Goal: Check status: Check status

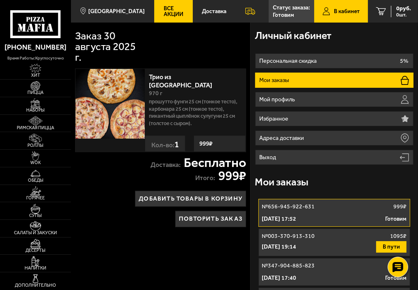
click at [349, 10] on span "В кабинет" at bounding box center [347, 12] width 26 height 6
click at [305, 78] on li "Мои заказы" at bounding box center [334, 80] width 159 height 15
click at [350, 12] on span "В кабинет" at bounding box center [347, 12] width 26 height 6
click at [314, 85] on li "Мои заказы" at bounding box center [334, 80] width 159 height 15
click at [120, 90] on img at bounding box center [110, 103] width 69 height 69
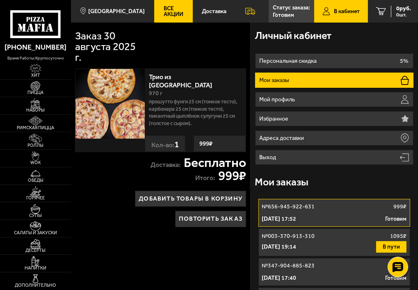
click at [284, 208] on p "№ 656-945-922-631" at bounding box center [288, 207] width 53 height 8
click at [329, 210] on div "№ 656-945-922-631 999 ₽" at bounding box center [334, 207] width 145 height 8
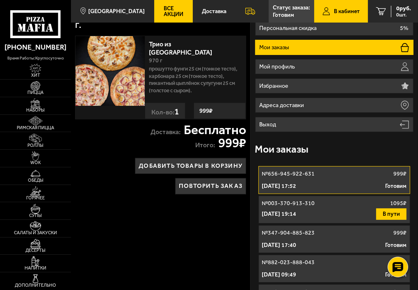
scroll to position [66, 0]
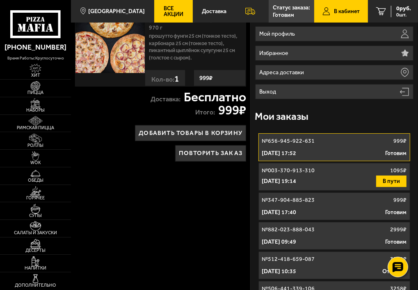
click at [297, 180] on p "[DATE] 19:14" at bounding box center [279, 181] width 34 height 8
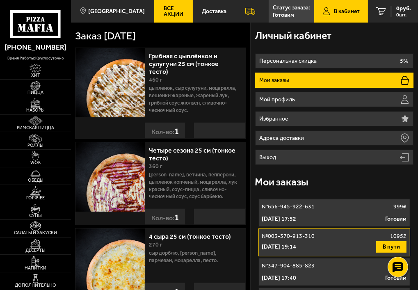
scroll to position [98, 0]
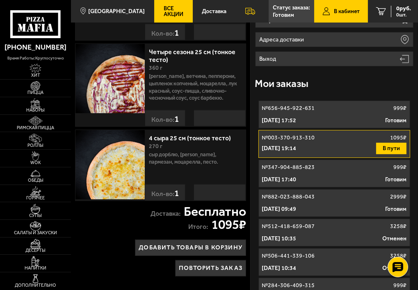
click at [364, 118] on div "30 августа 2025 г. 17:52 Готовим" at bounding box center [334, 121] width 145 height 8
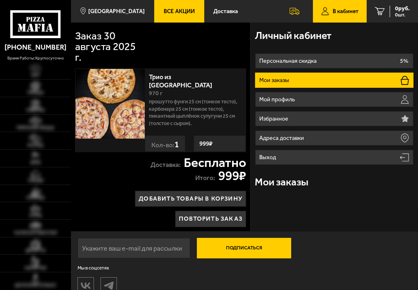
click at [273, 80] on p "Мои заказы" at bounding box center [276, 81] width 32 height 6
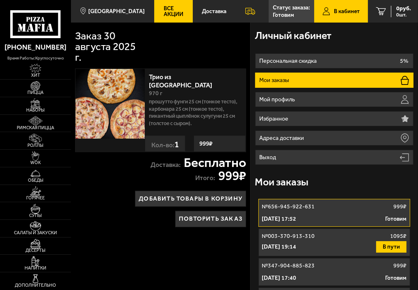
click at [297, 215] on p "[DATE] 17:52" at bounding box center [279, 219] width 34 height 8
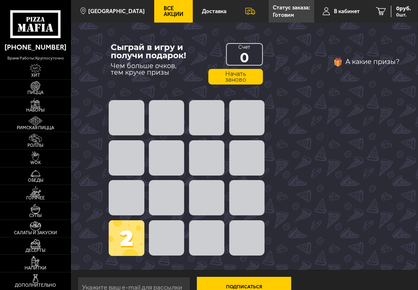
click at [154, 238] on span at bounding box center [166, 237] width 35 height 35
click at [132, 238] on span at bounding box center [127, 238] width 36 height 36
click at [227, 76] on button "Начать заново" at bounding box center [235, 77] width 54 height 16
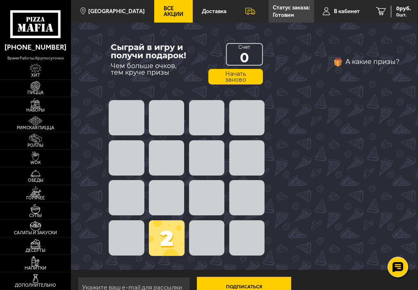
click at [176, 206] on span at bounding box center [166, 197] width 35 height 35
click at [167, 236] on span at bounding box center [167, 238] width 36 height 36
click at [205, 236] on span at bounding box center [206, 237] width 35 height 35
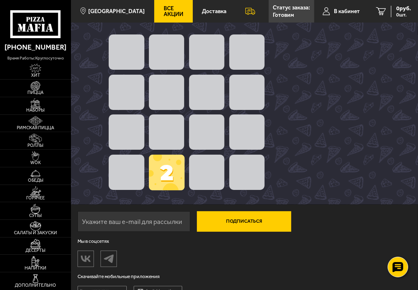
click at [129, 177] on span at bounding box center [126, 172] width 35 height 35
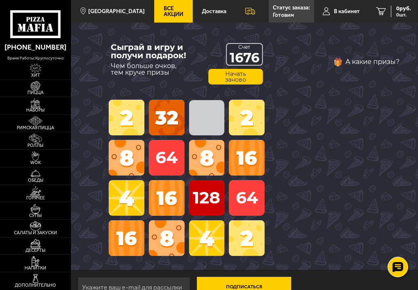
scroll to position [13, 0]
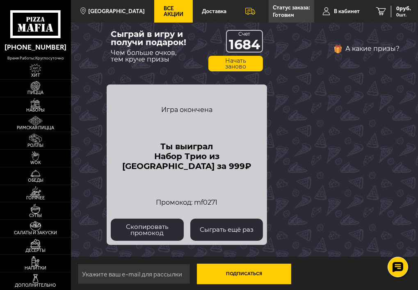
click at [212, 228] on button "Сыграть ещё раз" at bounding box center [226, 230] width 73 height 22
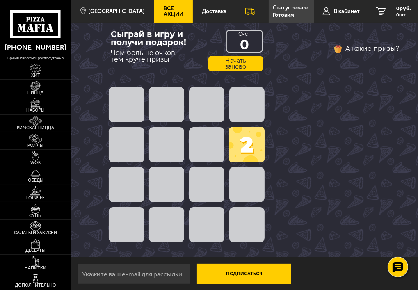
scroll to position [26, 0]
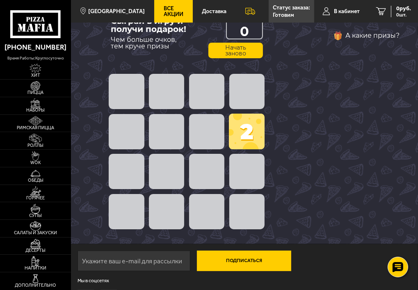
click at [240, 133] on span at bounding box center [247, 132] width 36 height 36
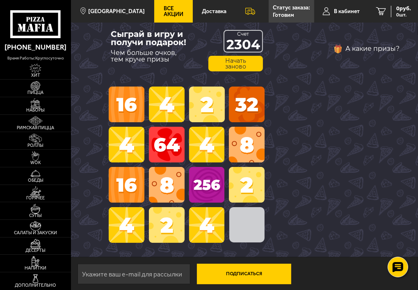
scroll to position [0, 0]
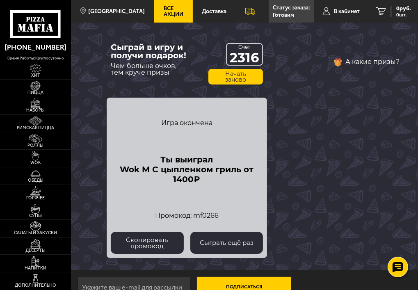
click at [230, 82] on button "Начать заново" at bounding box center [235, 77] width 54 height 16
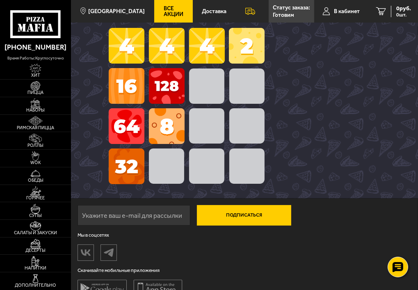
scroll to position [59, 0]
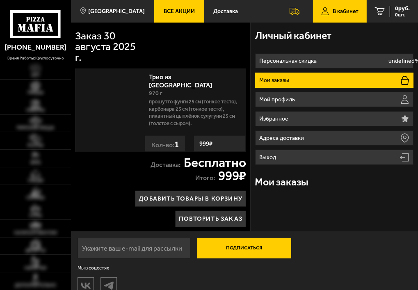
click at [294, 78] on li "Мои заказы" at bounding box center [334, 80] width 159 height 15
